Goal: Ask a question

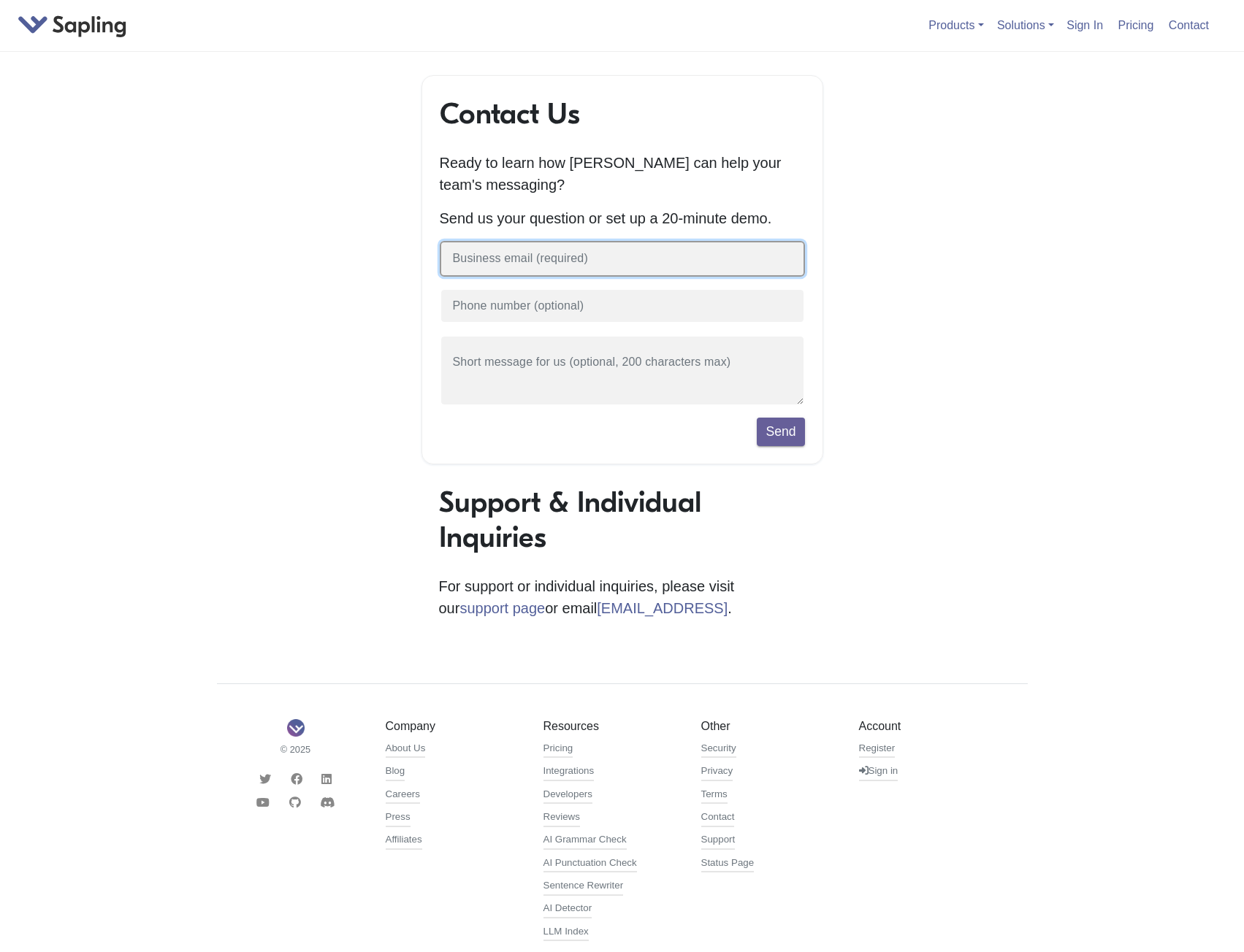
click at [514, 257] on input "text" at bounding box center [622, 258] width 365 height 36
type input "[EMAIL_ADDRESS][DOMAIN_NAME]"
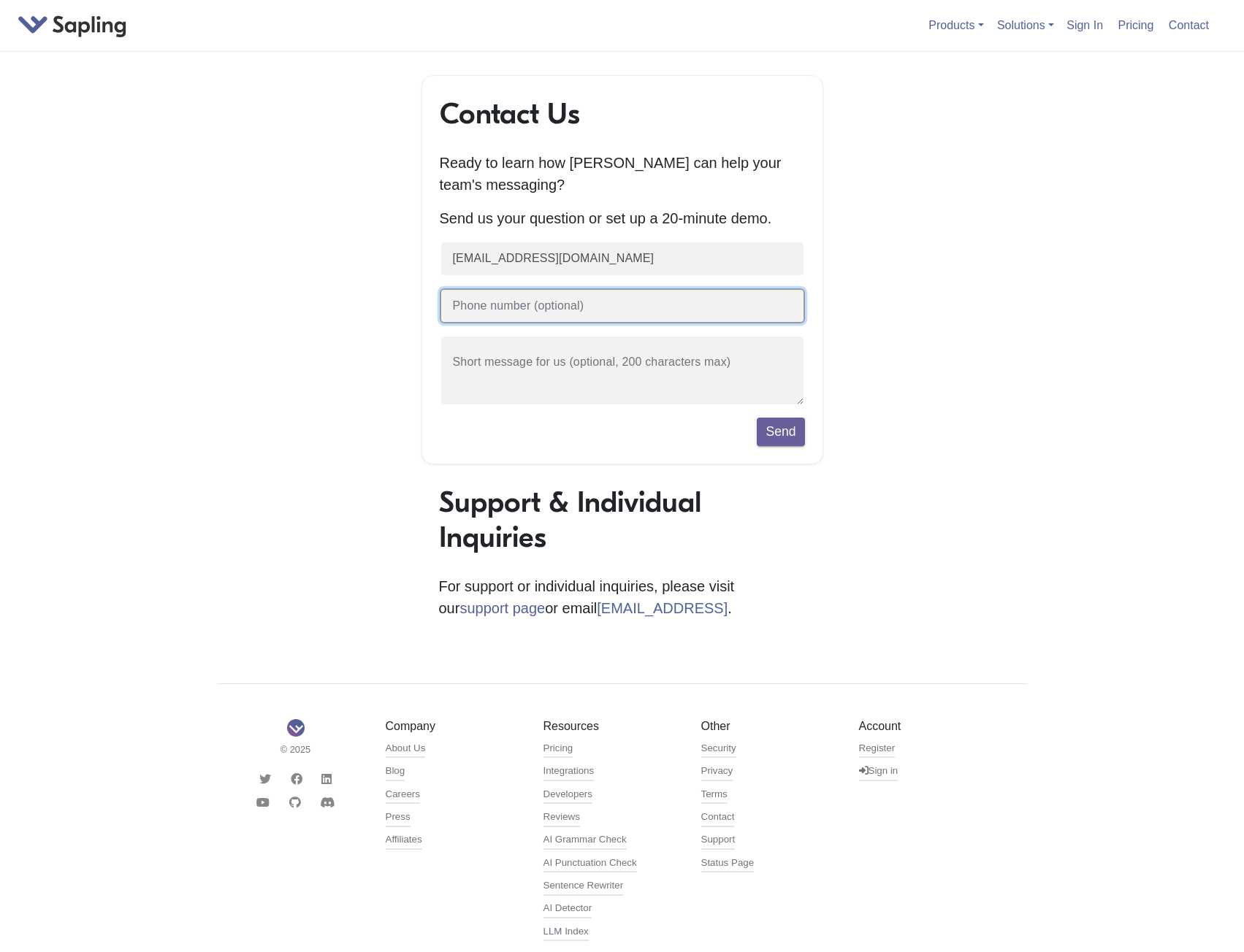
click at [643, 317] on input "text" at bounding box center [622, 306] width 365 height 36
click at [599, 313] on input "650-702" at bounding box center [622, 306] width 365 height 36
type input "[PHONE_NUMBER]"
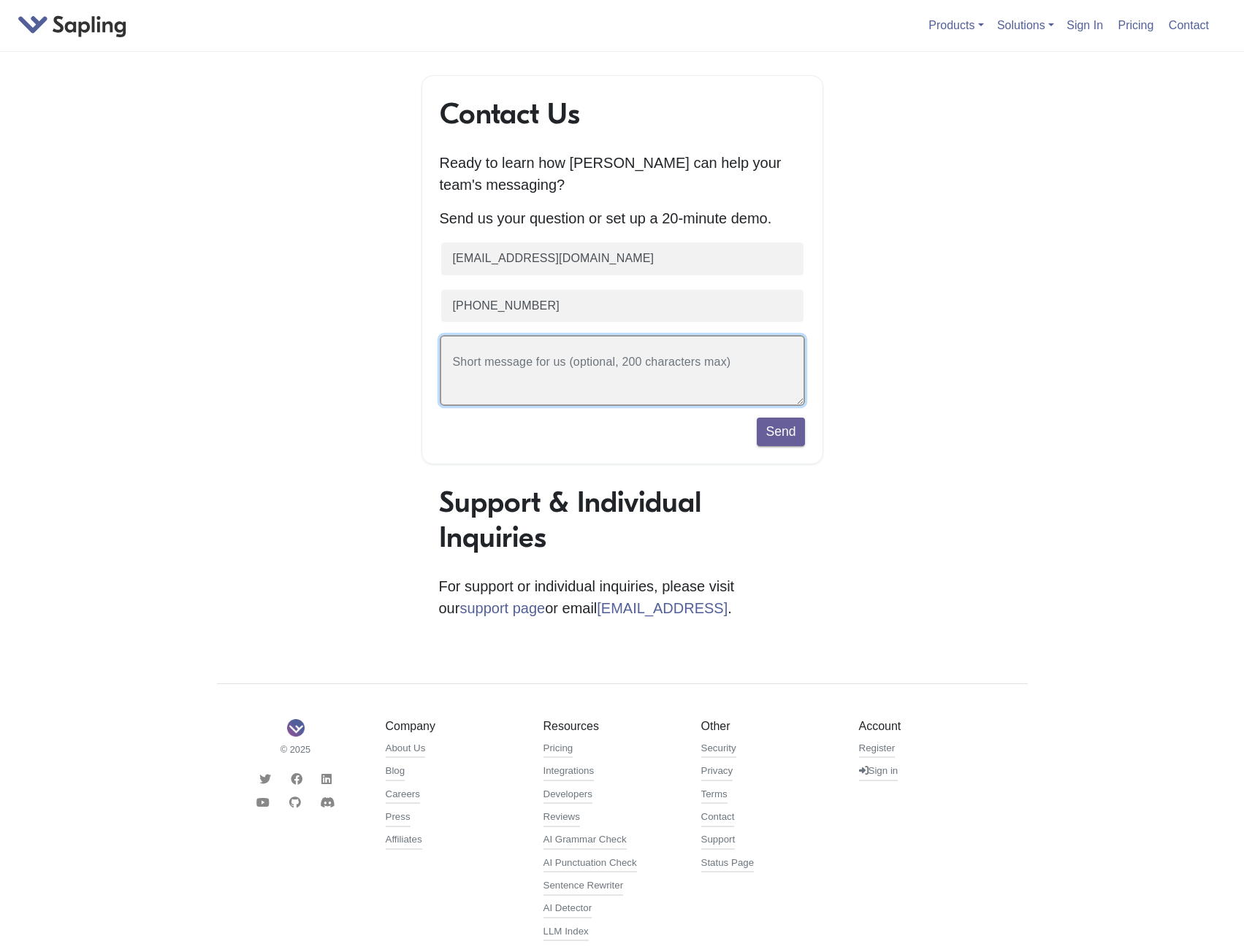
click at [580, 373] on textarea at bounding box center [622, 371] width 365 height 71
click at [665, 347] on textarea "Hello - I'm looking for an AI writing tool that can be configured to be HIPAA c…" at bounding box center [622, 371] width 365 height 71
type textarea "Hello - I'm looking for an AI writing support tool that can be configured to be…"
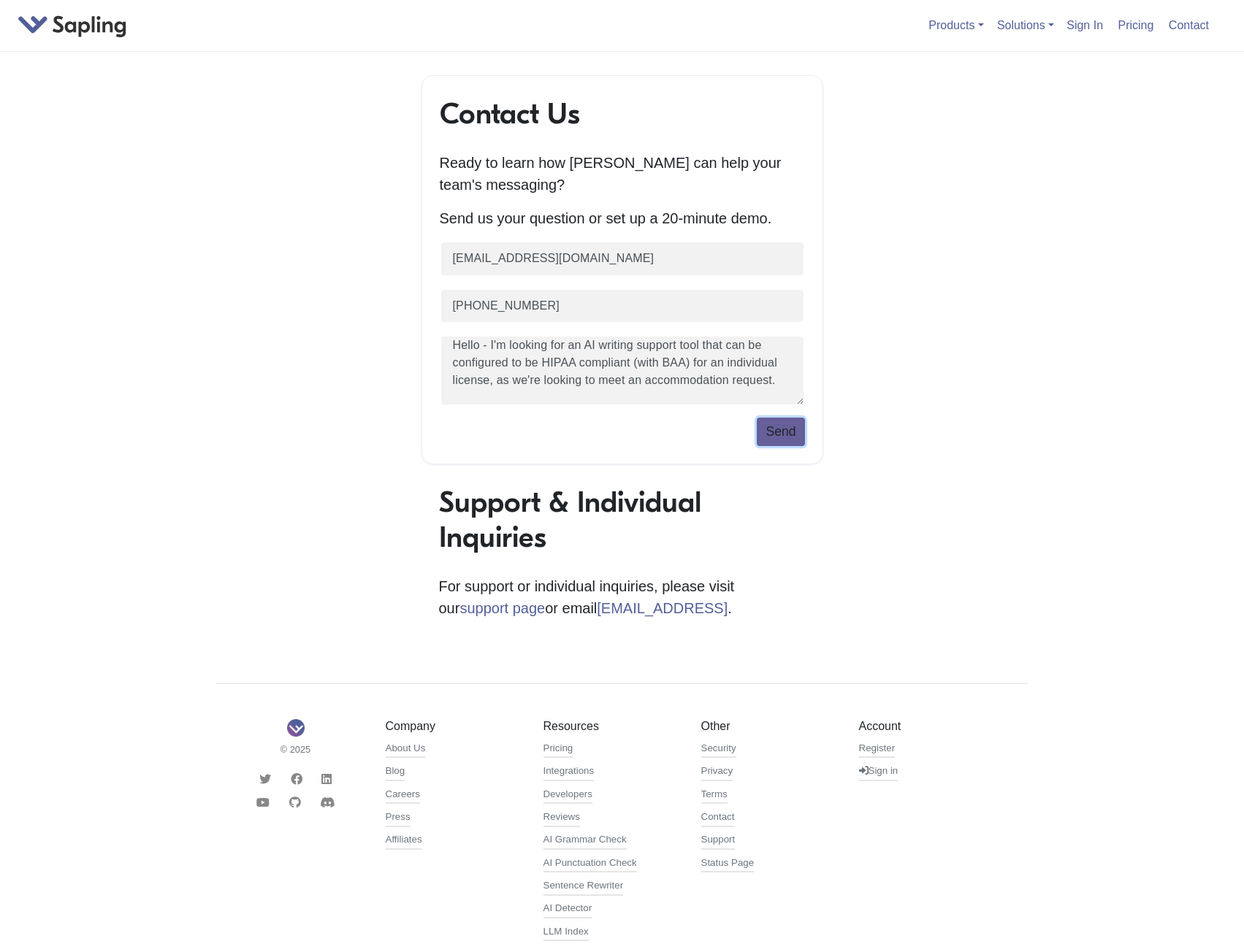
click at [794, 436] on button "Send" at bounding box center [780, 431] width 47 height 28
